Goal: Information Seeking & Learning: Learn about a topic

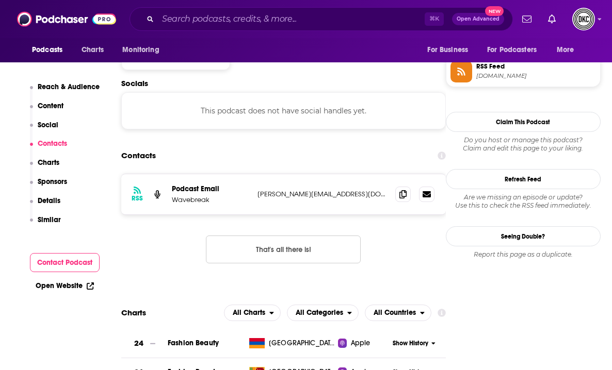
scroll to position [870, 0]
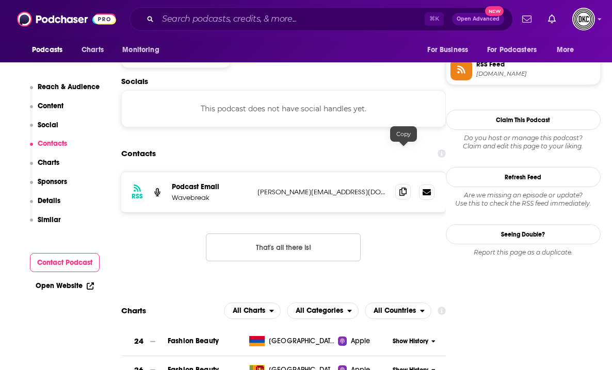
click at [400, 188] on icon at bounding box center [402, 192] width 7 height 8
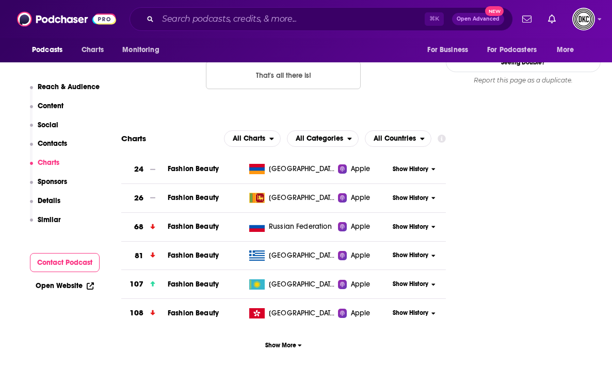
scroll to position [1060, 0]
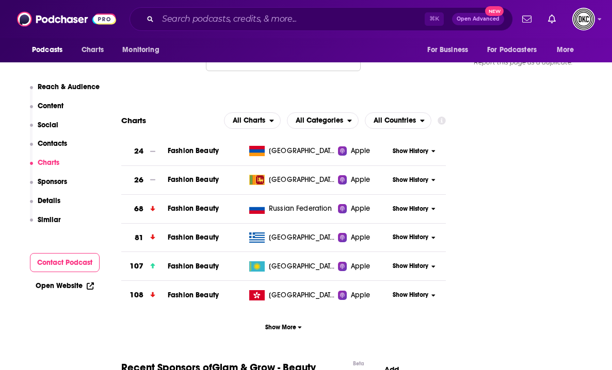
click at [92, 284] on icon at bounding box center [91, 285] width 5 height 5
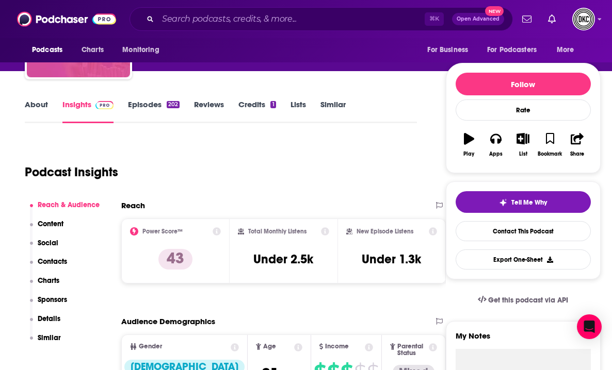
scroll to position [24, 0]
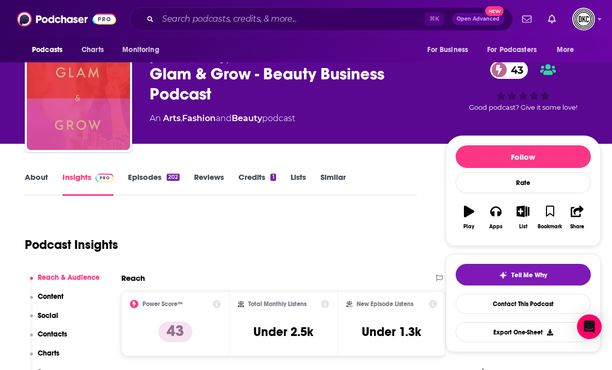
click at [28, 175] on link "About" at bounding box center [36, 184] width 23 height 24
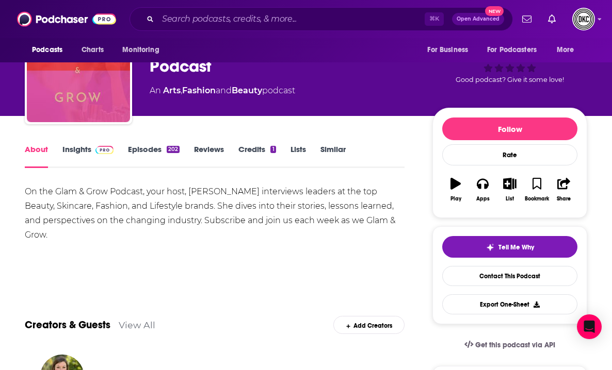
scroll to position [61, 0]
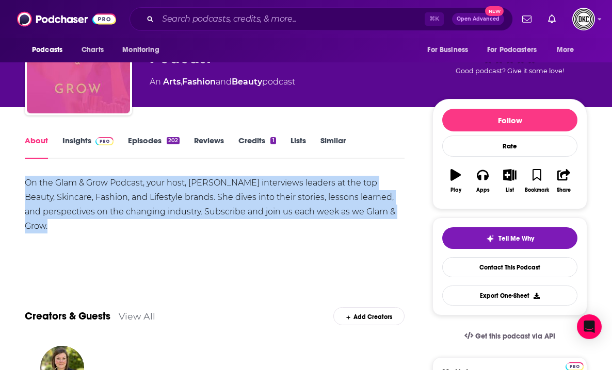
drag, startPoint x: 402, startPoint y: 207, endPoint x: 20, endPoint y: 179, distance: 382.9
copy div "On the Glam & Grow Podcast, your host, Takara Sewitt interviews leaders at the …"
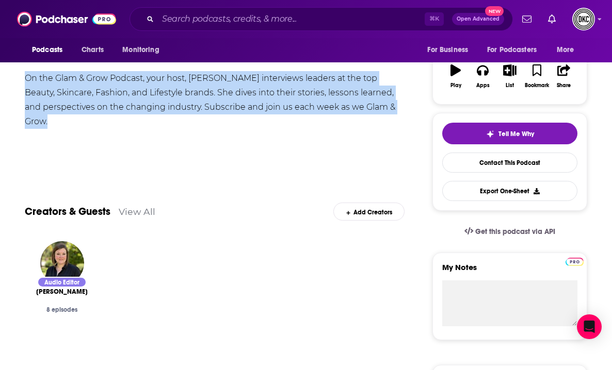
scroll to position [166, 0]
click at [136, 215] on link "View All" at bounding box center [137, 211] width 37 height 11
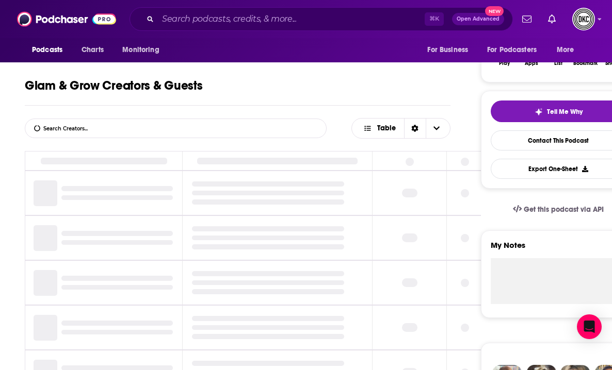
scroll to position [195, 0]
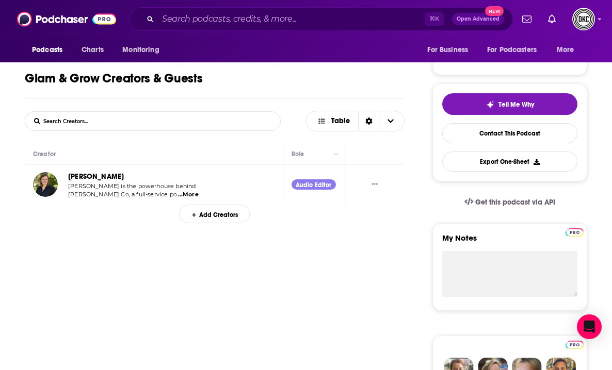
click at [114, 176] on div "Leah Bryant" at bounding box center [133, 177] width 131 height 12
click at [94, 177] on link "Leah Bryant" at bounding box center [96, 176] width 56 height 9
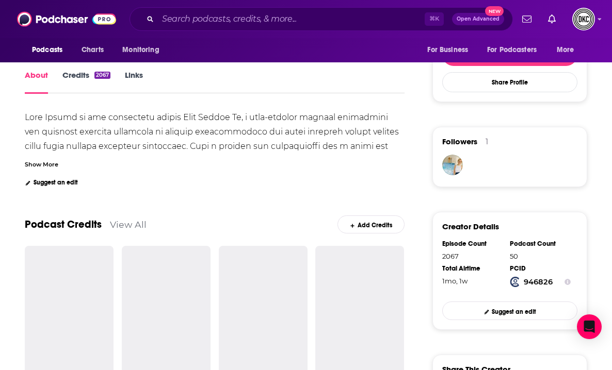
scroll to position [186, 0]
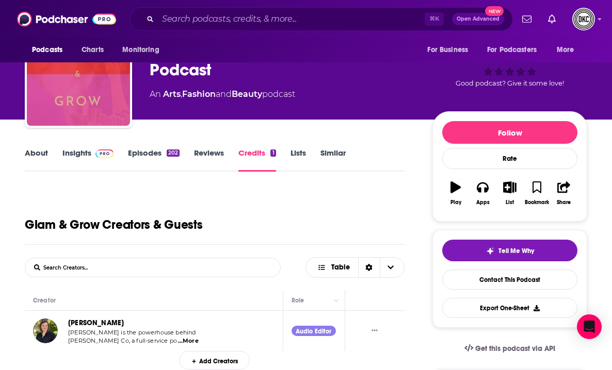
scroll to position [54, 0]
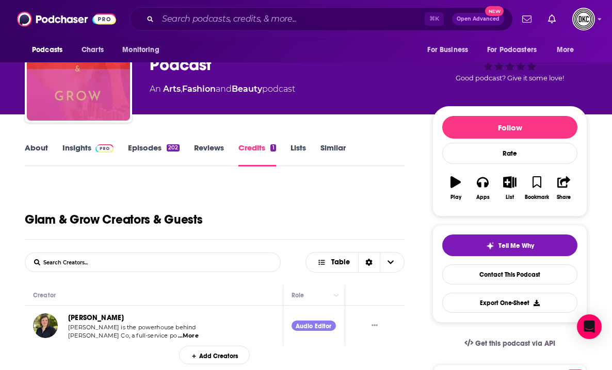
click at [44, 144] on link "About" at bounding box center [36, 155] width 23 height 24
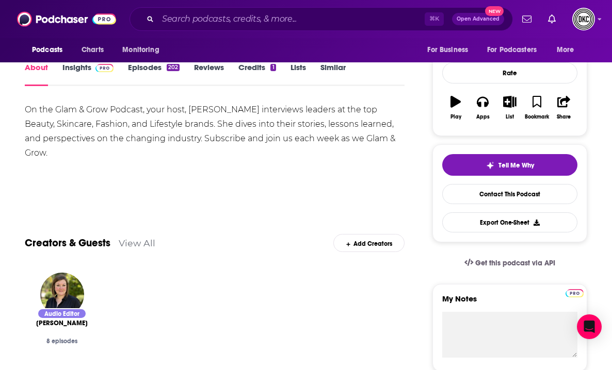
scroll to position [133, 0]
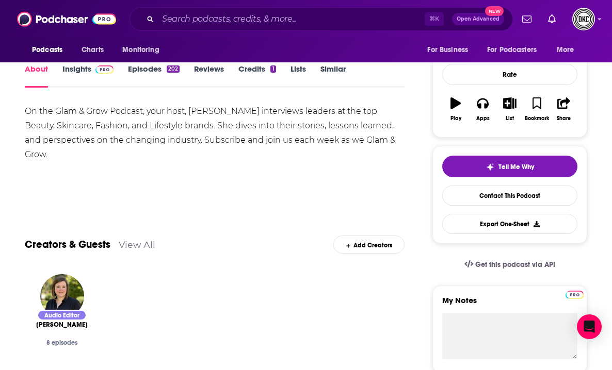
click at [253, 69] on link "Credits 1" at bounding box center [256, 76] width 37 height 24
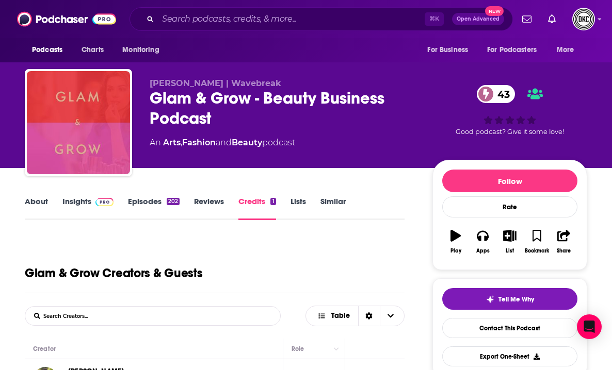
click at [154, 204] on link "Episodes 202" at bounding box center [154, 209] width 52 height 24
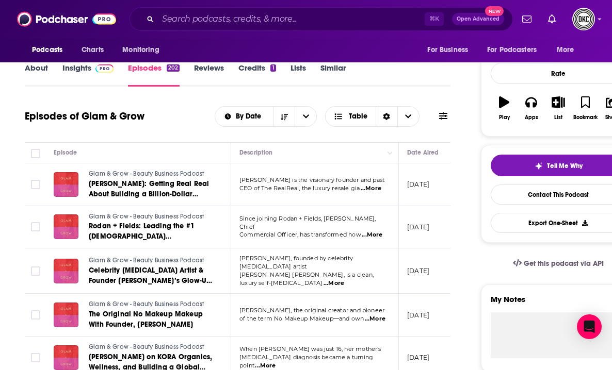
scroll to position [134, 0]
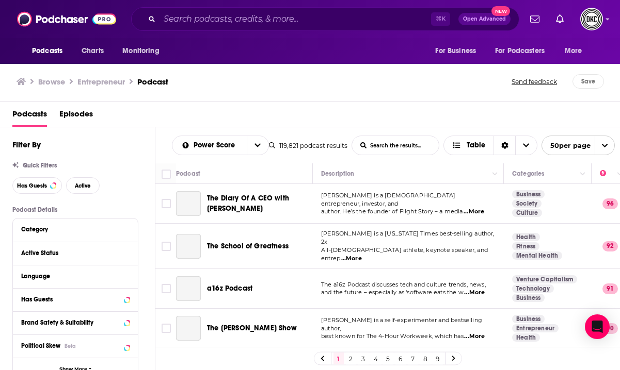
scroll to position [831, 0]
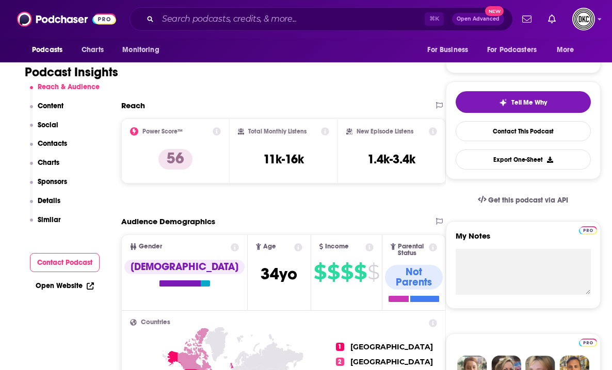
scroll to position [196, 0]
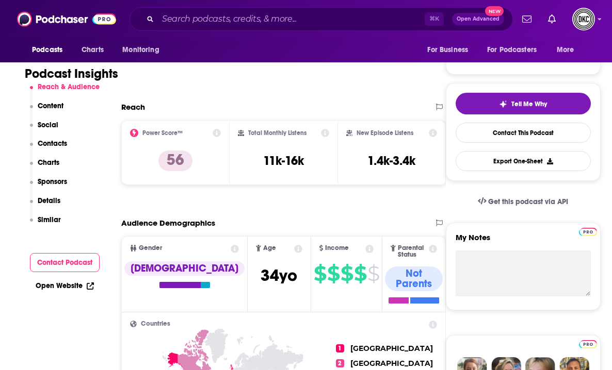
click at [60, 291] on div "Open Website" at bounding box center [65, 286] width 70 height 19
click at [58, 286] on link "Open Website" at bounding box center [65, 286] width 58 height 9
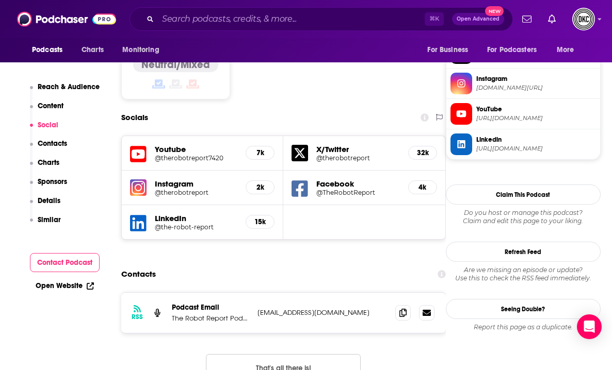
scroll to position [847, 0]
click at [401, 304] on span at bounding box center [402, 311] width 15 height 15
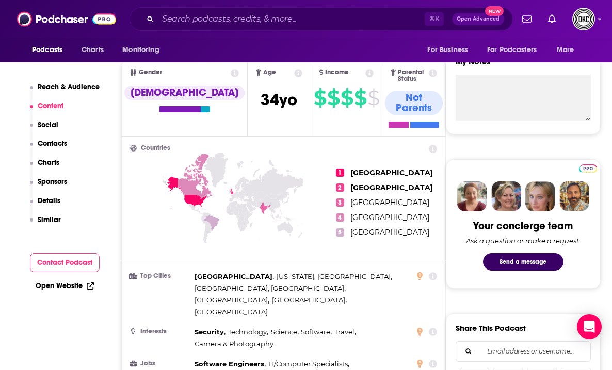
scroll to position [109, 0]
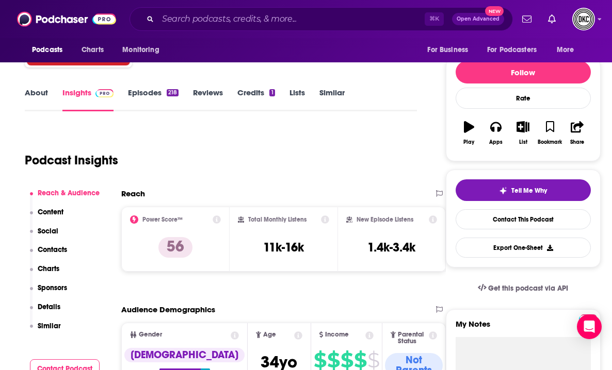
click at [30, 89] on link "About" at bounding box center [36, 100] width 23 height 24
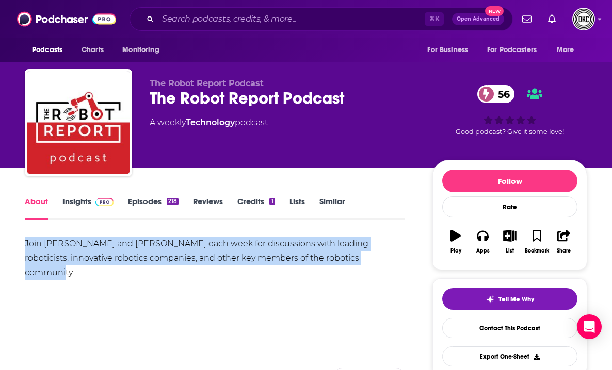
drag, startPoint x: 368, startPoint y: 262, endPoint x: -5, endPoint y: 241, distance: 373.6
click at [0, 241] on html "Podcasts Charts Monitoring ⌘ K Open Advanced New For Business For Podcasters Mo…" at bounding box center [306, 185] width 612 height 370
copy div "Join Steve Crowe and Mike Oitzman each week for discussions with leading roboti…"
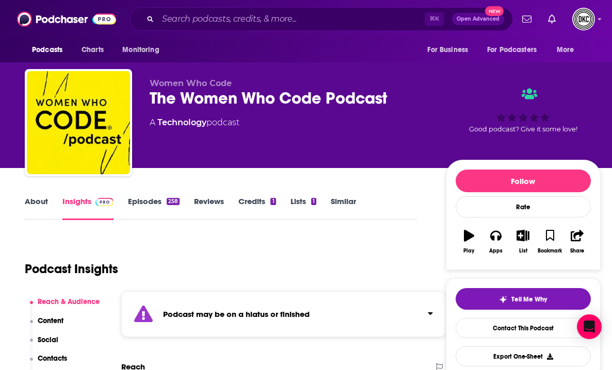
click at [172, 316] on strong "Podcast may be on a hiatus or finished" at bounding box center [236, 315] width 147 height 10
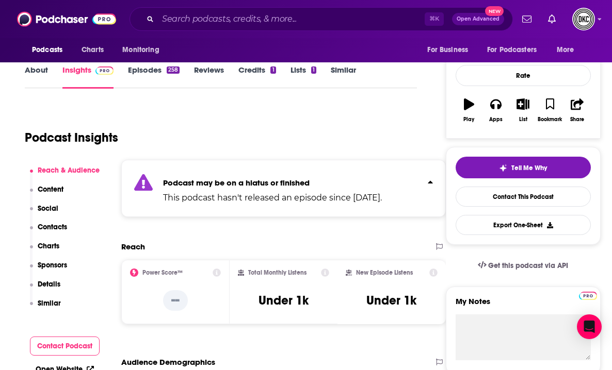
scroll to position [133, 0]
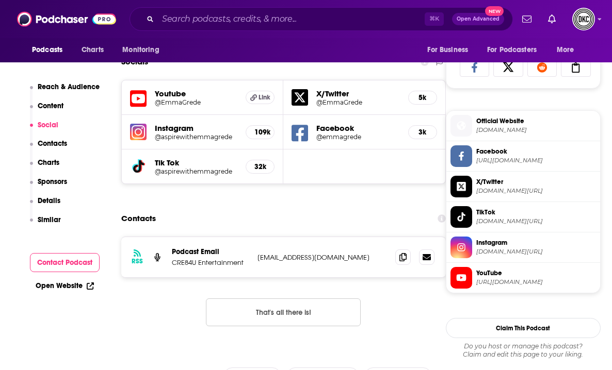
scroll to position [684, 0]
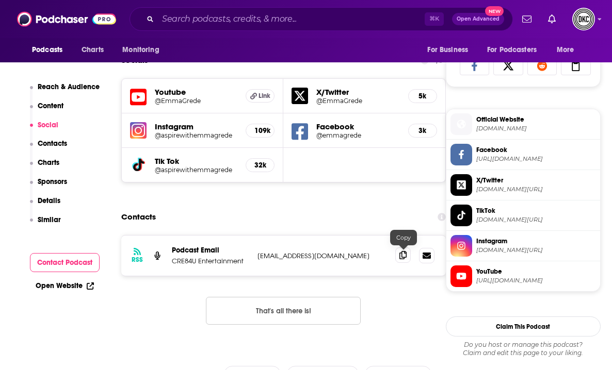
click at [401, 256] on icon at bounding box center [402, 255] width 7 height 8
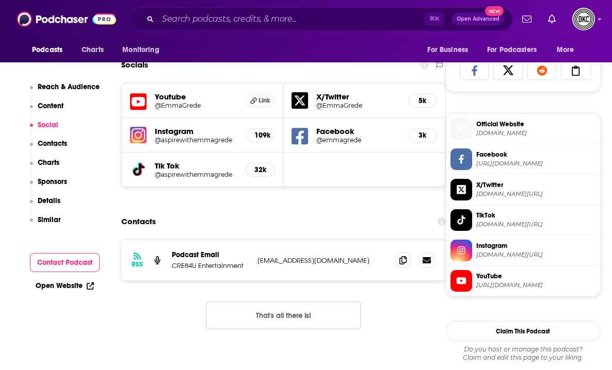
click at [89, 286] on icon at bounding box center [91, 285] width 5 height 5
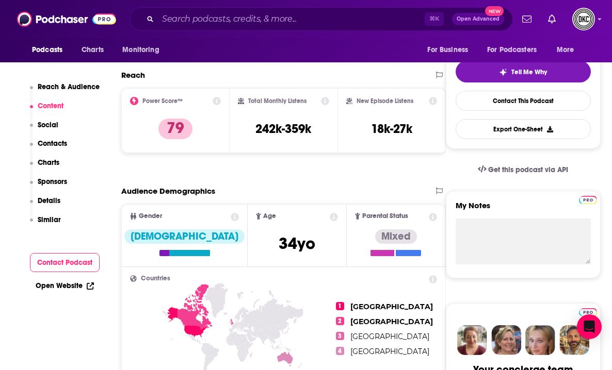
scroll to position [0, 0]
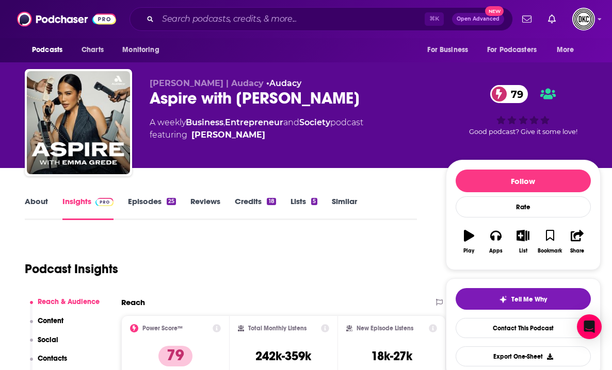
click at [30, 201] on link "About" at bounding box center [36, 209] width 23 height 24
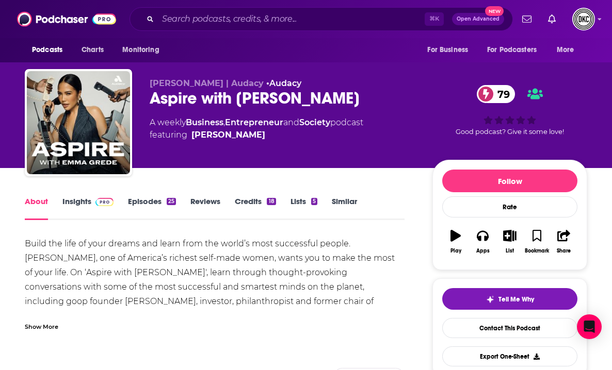
click at [39, 321] on div "Show More" at bounding box center [42, 326] width 34 height 10
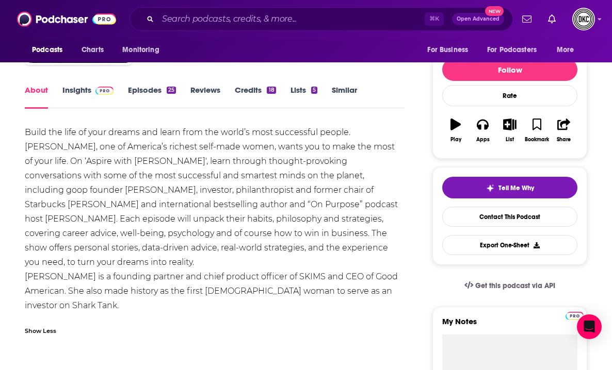
scroll to position [123, 0]
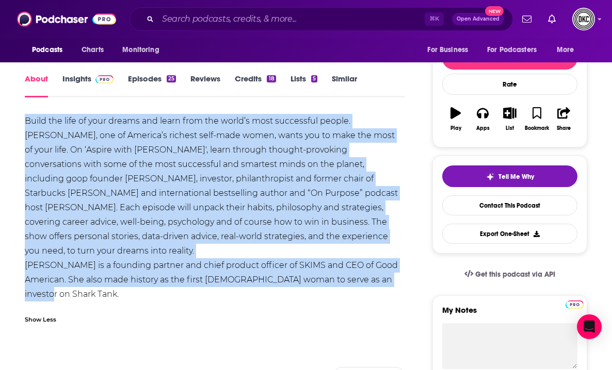
drag, startPoint x: 50, startPoint y: 295, endPoint x: 22, endPoint y: 126, distance: 171.0
copy div "Build the life of your dreams and learn from the world’s most successful people…"
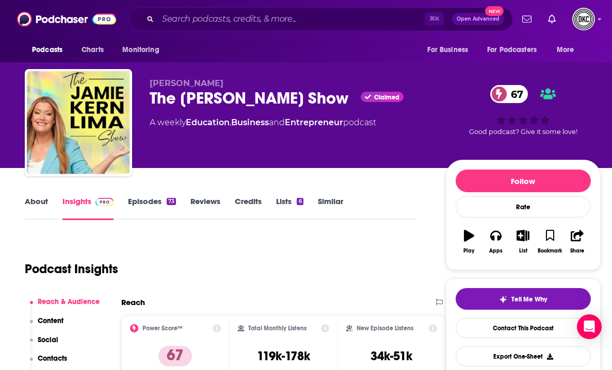
click at [25, 201] on link "About" at bounding box center [36, 209] width 23 height 24
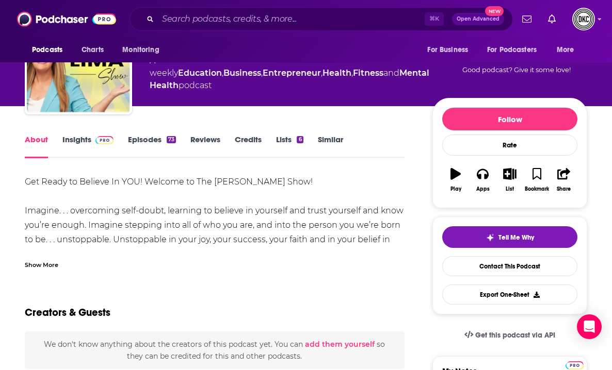
scroll to position [71, 0]
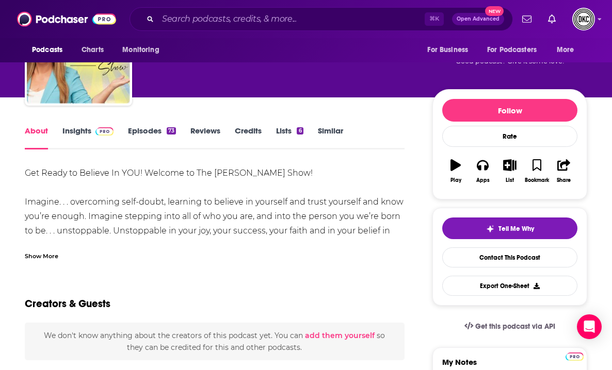
click at [42, 257] on div "Show More" at bounding box center [42, 256] width 34 height 10
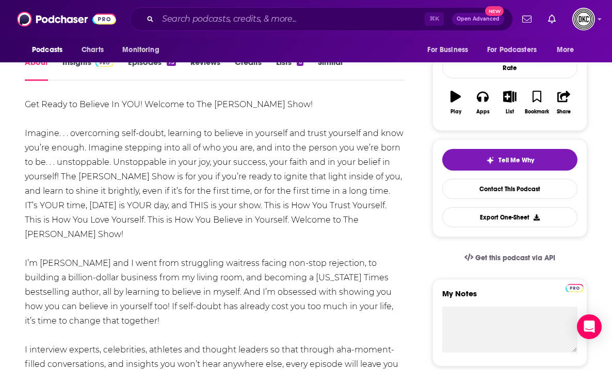
scroll to position [108, 0]
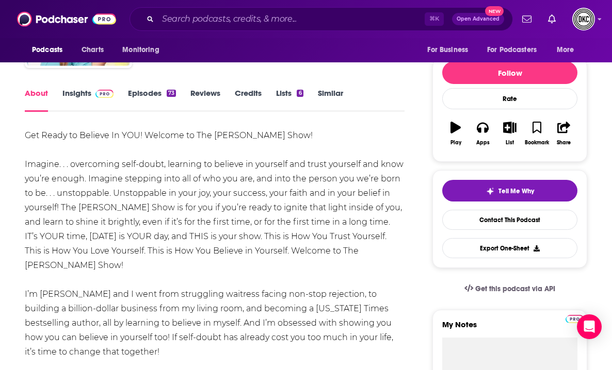
drag, startPoint x: 377, startPoint y: 212, endPoint x: 25, endPoint y: 135, distance: 359.6
click at [25, 135] on div "Get Ready to Believe In YOU! Welcome to The Jamie Kern Lima Show! Imagine. . . …" at bounding box center [215, 337] width 380 height 419
copy div "Get Ready to Believe In YOU! Welcome to The Jamie Kern Lima Show! Imagine. . . …"
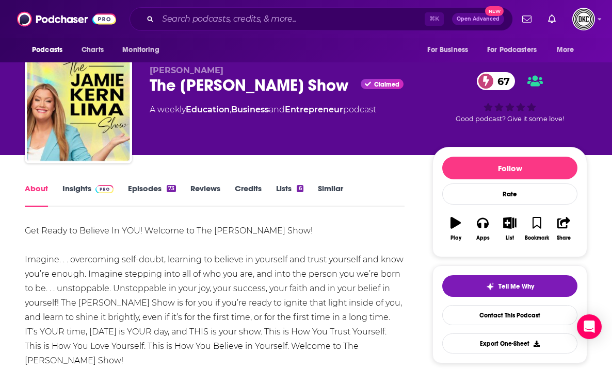
scroll to position [0, 0]
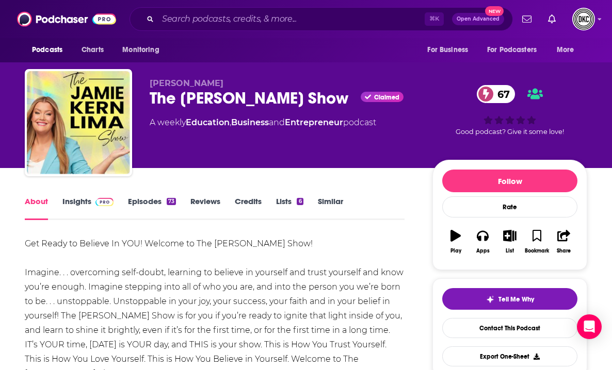
click at [66, 202] on link "Insights" at bounding box center [87, 209] width 51 height 24
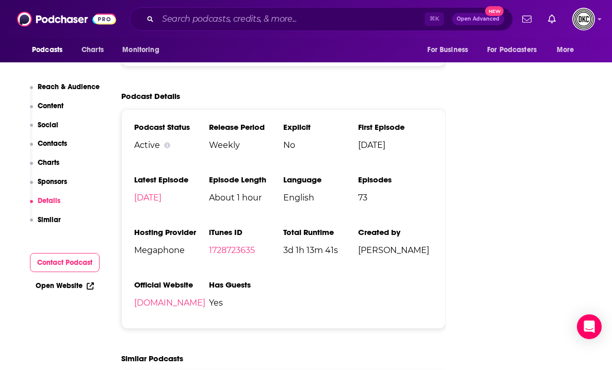
scroll to position [1466, 0]
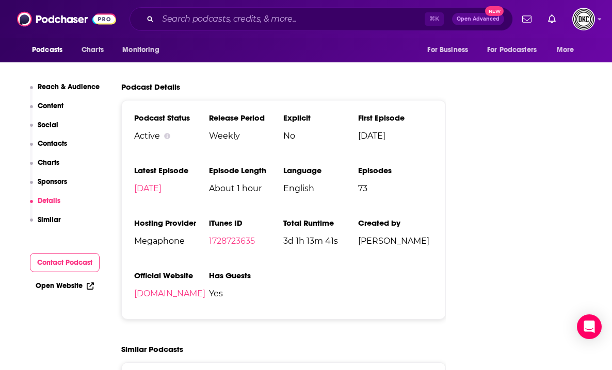
click at [82, 286] on link "Open Website" at bounding box center [65, 286] width 58 height 9
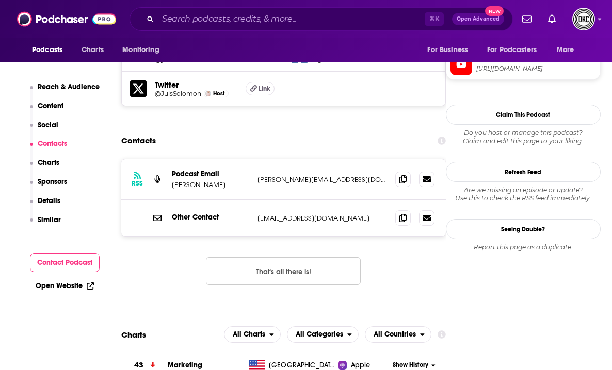
scroll to position [979, 0]
click at [402, 174] on icon at bounding box center [402, 178] width 7 height 8
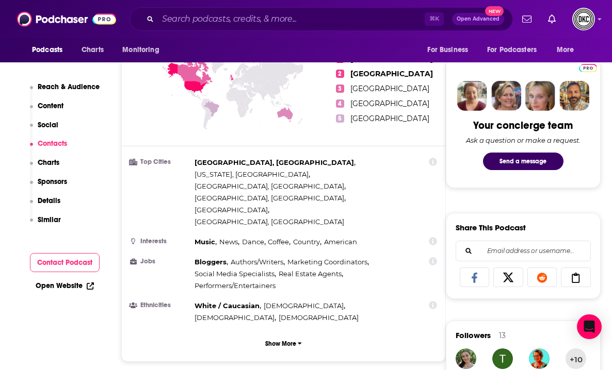
scroll to position [0, 0]
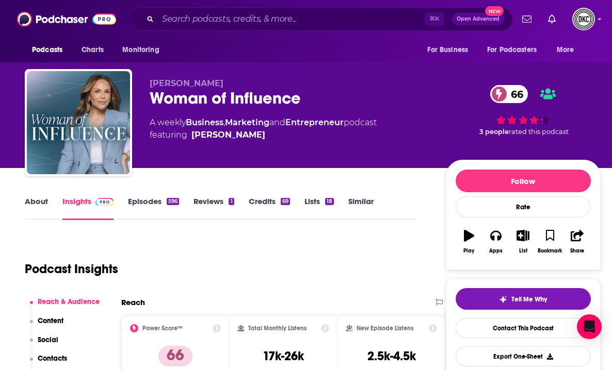
click at [40, 197] on link "About" at bounding box center [36, 209] width 23 height 24
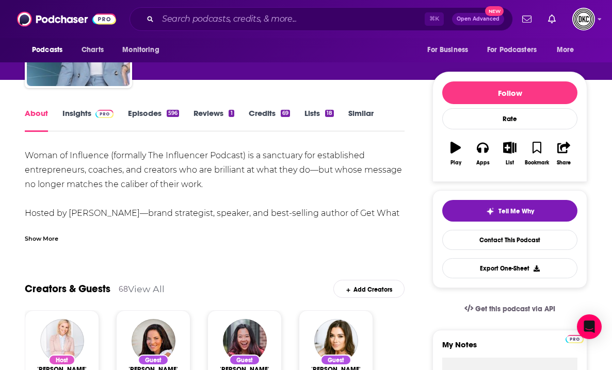
scroll to position [89, 0]
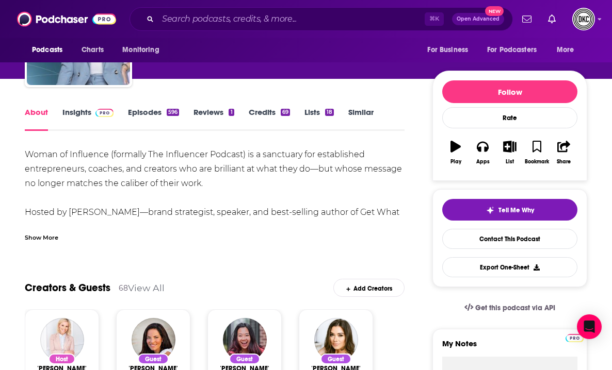
click at [54, 236] on div "Show More" at bounding box center [42, 237] width 34 height 10
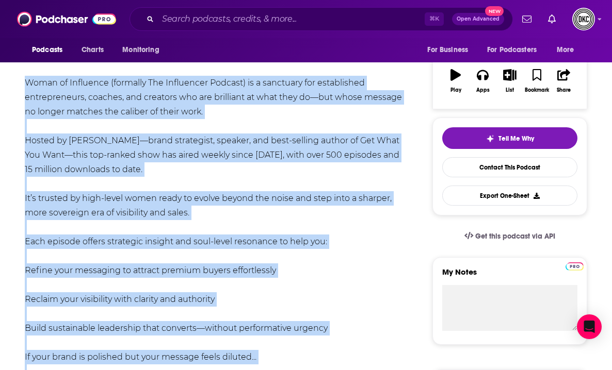
scroll to position [0, 0]
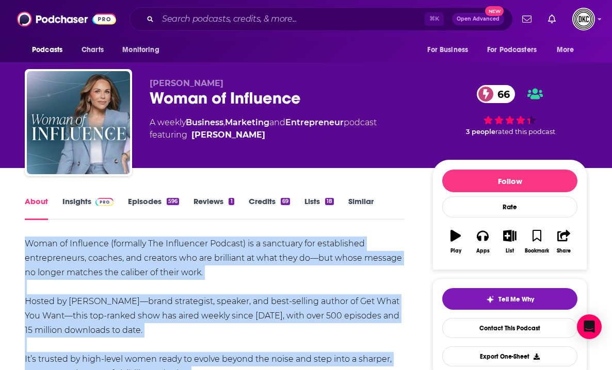
drag, startPoint x: 291, startPoint y: 201, endPoint x: 15, endPoint y: 239, distance: 278.1
copy div "Woman of Influence (formally The Influencer Podcast) is a sanctuary for establi…"
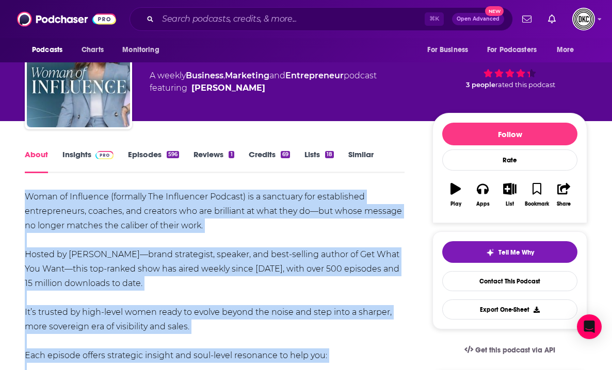
scroll to position [47, 0]
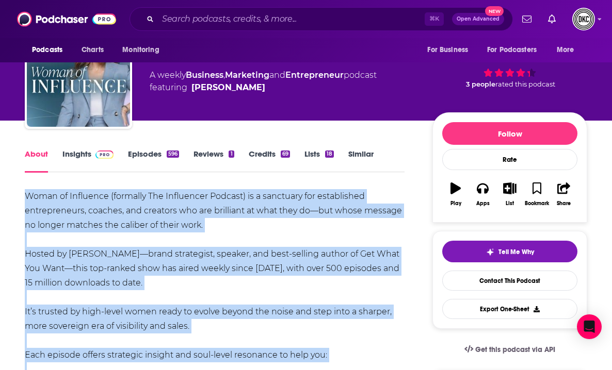
click at [79, 151] on link "Insights" at bounding box center [87, 161] width 51 height 24
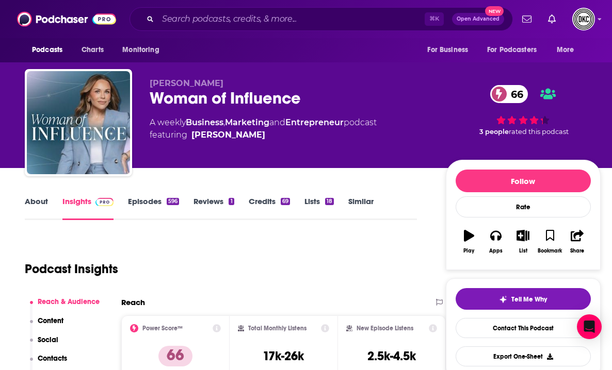
click at [29, 200] on link "About" at bounding box center [36, 209] width 23 height 24
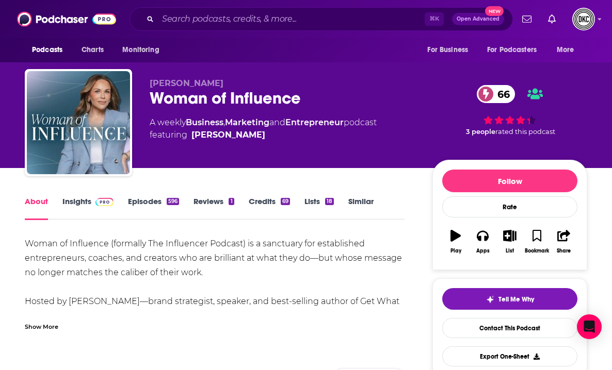
click at [74, 199] on link "Insights" at bounding box center [87, 209] width 51 height 24
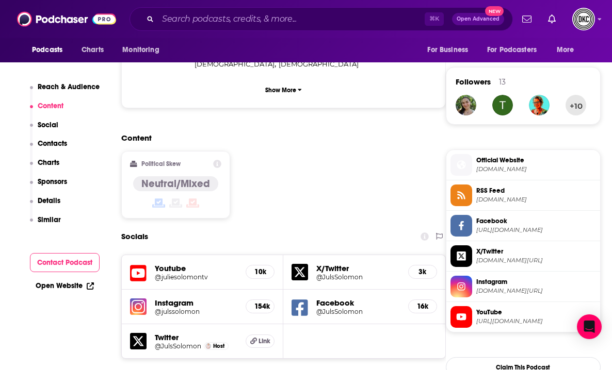
scroll to position [745, 0]
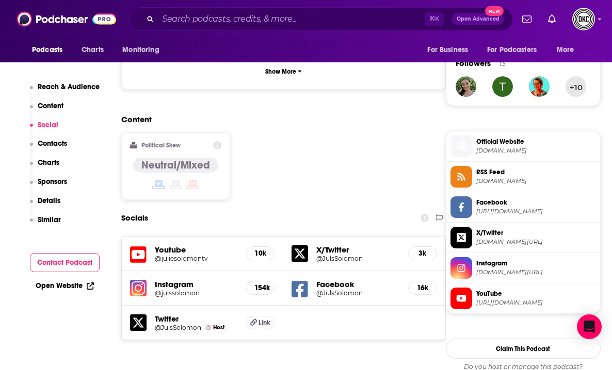
click at [46, 288] on link "Open Website" at bounding box center [65, 286] width 58 height 9
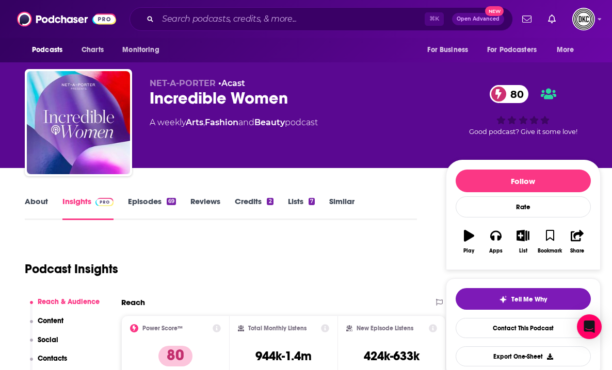
click at [36, 201] on link "About" at bounding box center [36, 209] width 23 height 24
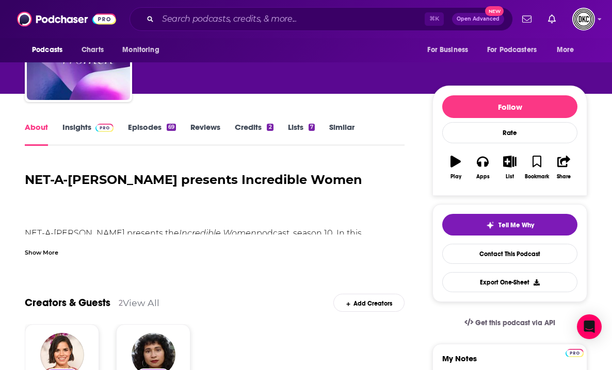
scroll to position [78, 0]
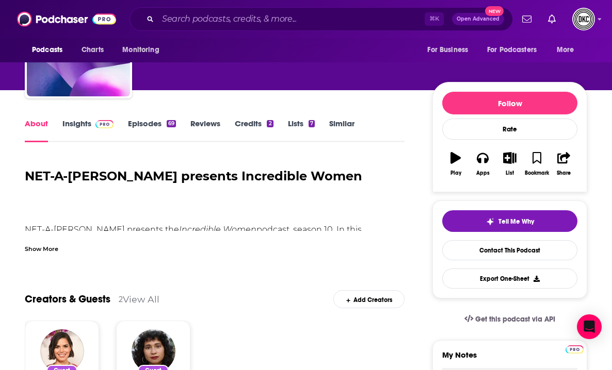
click at [45, 248] on div "Show More" at bounding box center [42, 249] width 34 height 10
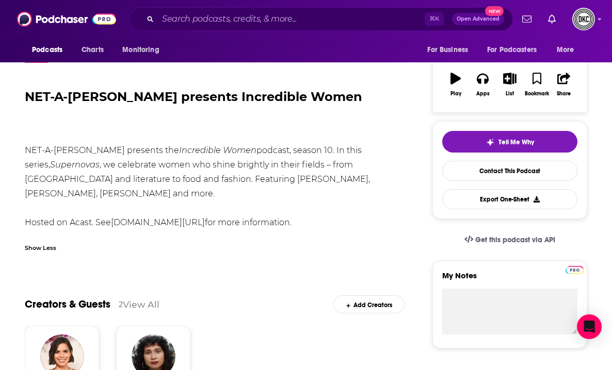
scroll to position [12, 0]
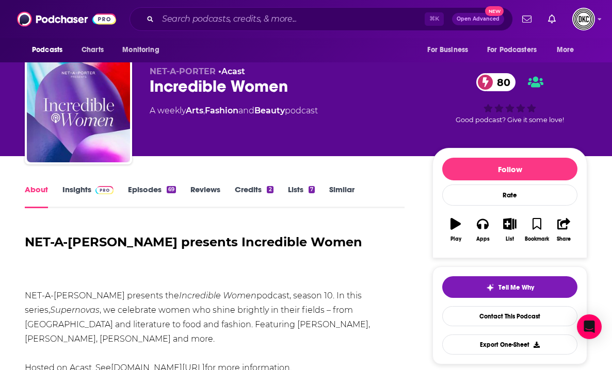
click at [69, 185] on link "Insights" at bounding box center [87, 197] width 51 height 24
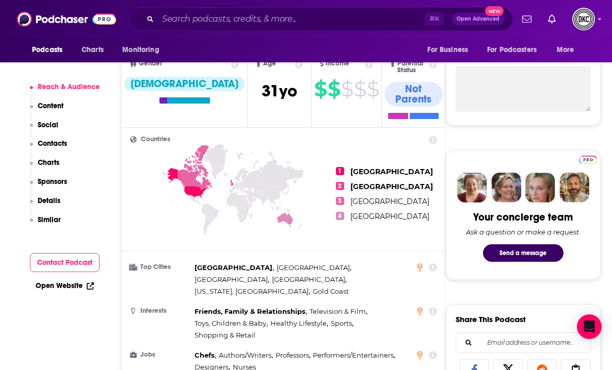
scroll to position [381, 0]
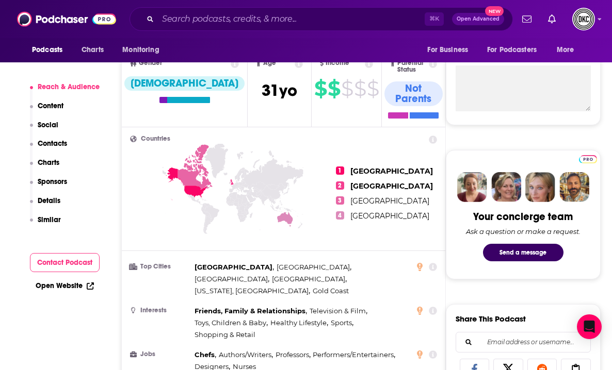
click at [46, 284] on link "Open Website" at bounding box center [65, 286] width 58 height 9
